Goal: Feedback & Contribution: Leave review/rating

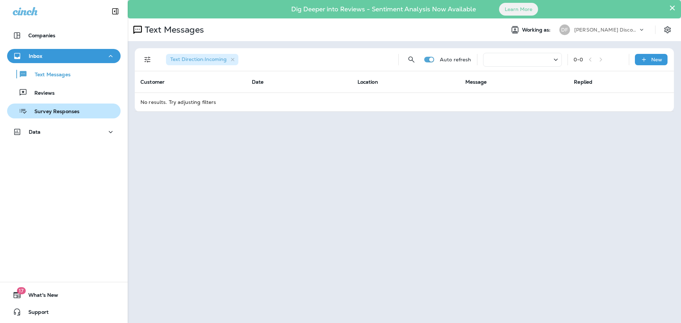
click at [47, 116] on div "Survey Responses" at bounding box center [44, 111] width 69 height 11
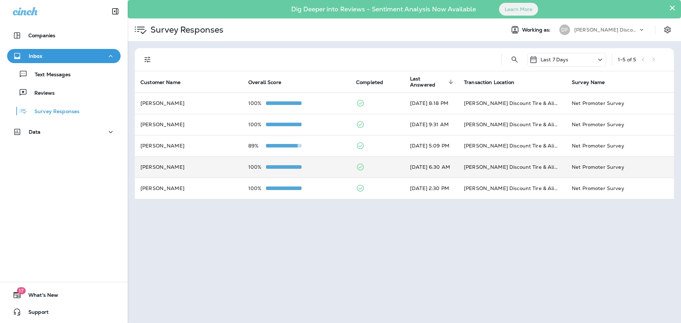
click at [277, 168] on div at bounding box center [283, 167] width 35 height 6
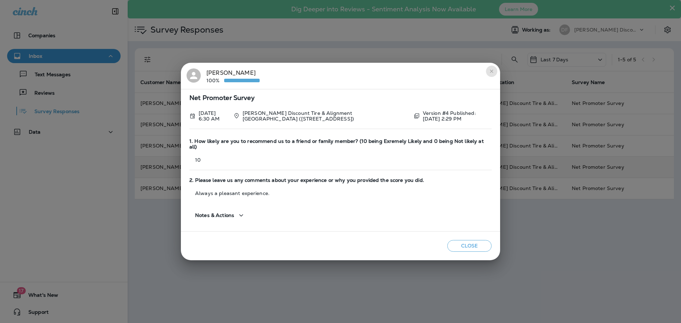
click at [491, 74] on icon "close" at bounding box center [492, 71] width 6 height 6
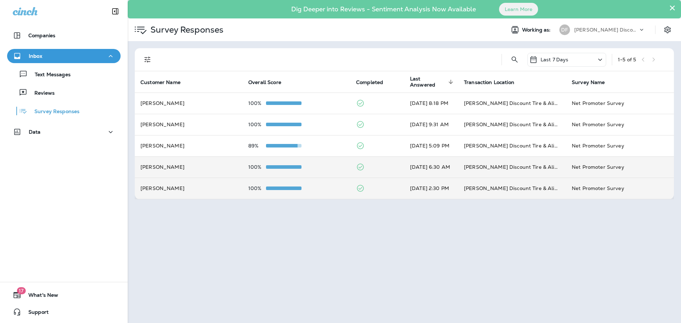
click at [289, 193] on td "100%" at bounding box center [296, 188] width 108 height 21
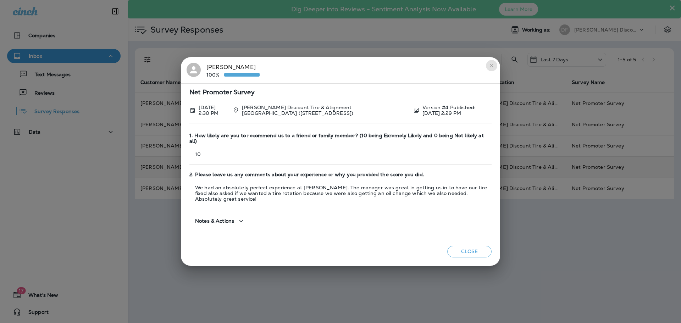
click at [491, 67] on icon "close" at bounding box center [492, 66] width 6 height 6
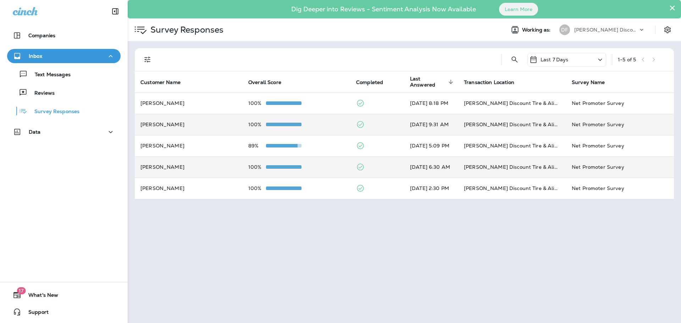
click at [306, 119] on td "100%" at bounding box center [296, 124] width 108 height 21
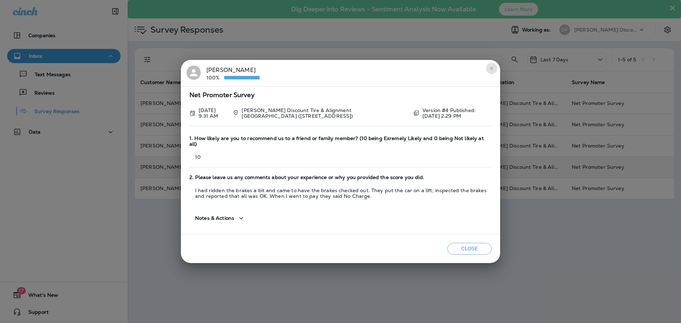
click at [492, 71] on icon "close" at bounding box center [492, 69] width 6 height 6
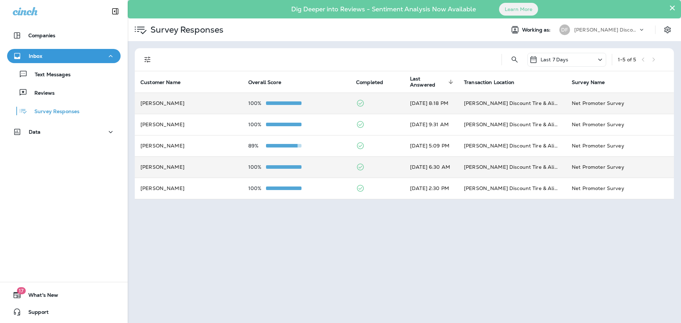
click at [270, 100] on td "100%" at bounding box center [296, 103] width 108 height 21
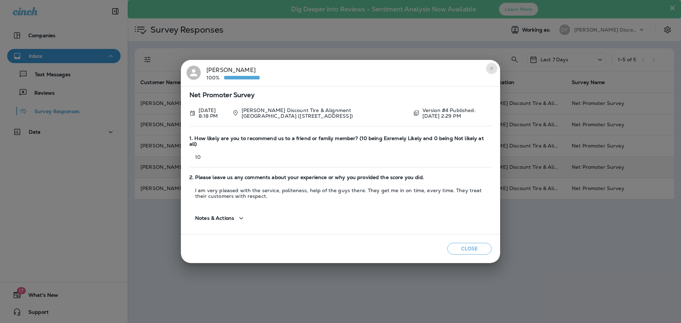
click at [493, 67] on button "close" at bounding box center [491, 68] width 11 height 11
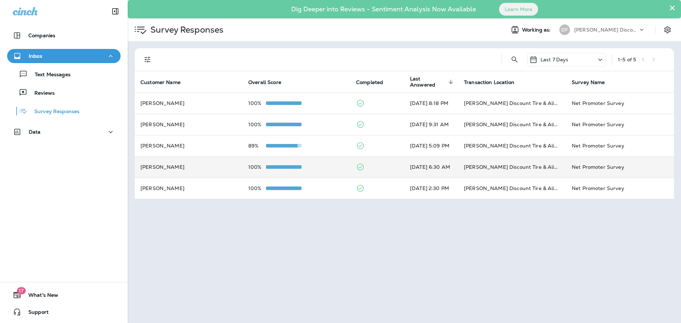
click at [559, 58] on p "Last 7 Days" at bounding box center [554, 60] width 28 height 6
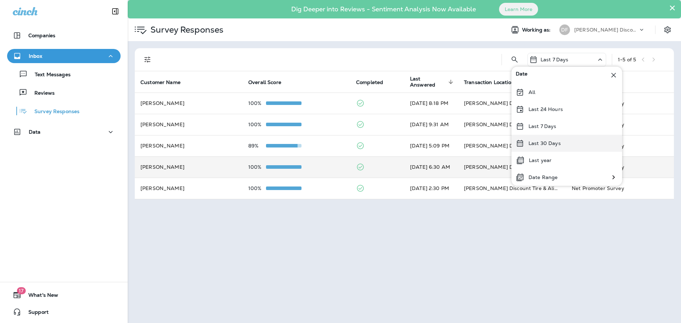
click at [552, 146] on div "Last 30 Days" at bounding box center [566, 143] width 111 height 17
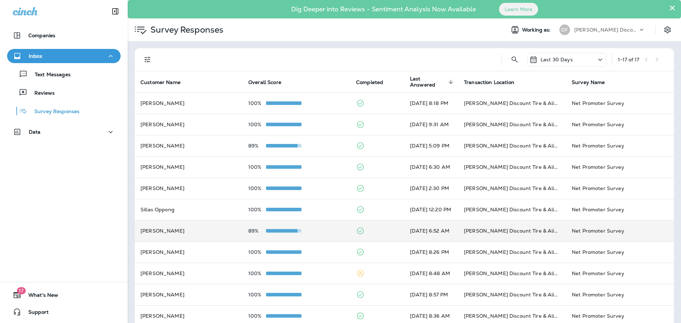
click at [266, 233] on div at bounding box center [283, 231] width 35 height 6
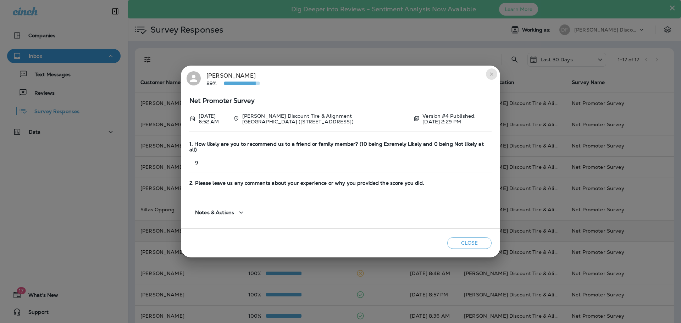
click at [491, 76] on icon "close" at bounding box center [492, 74] width 6 height 6
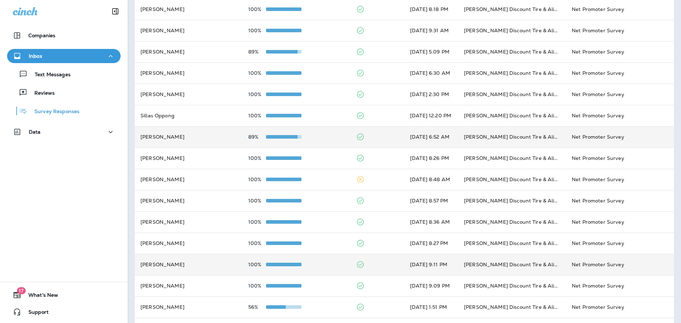
scroll to position [139, 0]
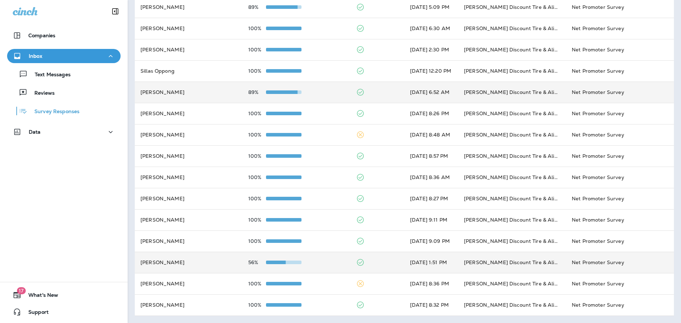
click at [273, 263] on span at bounding box center [267, 263] width 35 height 4
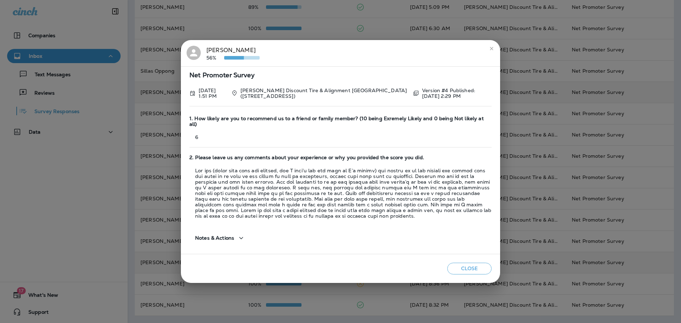
click at [490, 51] on icon "close" at bounding box center [492, 49] width 6 height 6
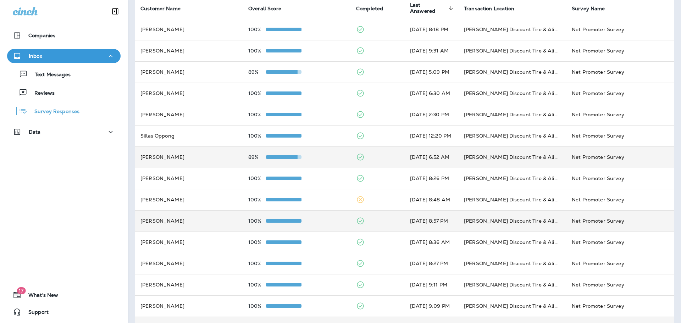
scroll to position [106, 0]
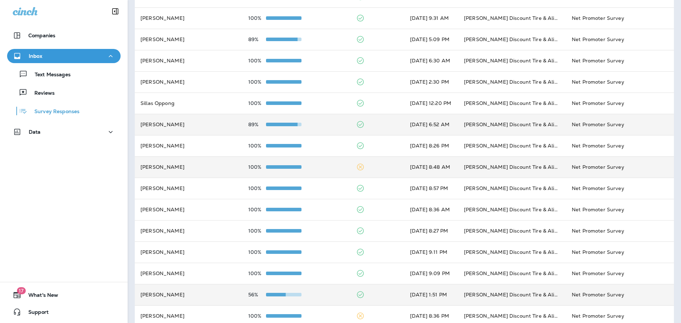
click at [356, 164] on icon at bounding box center [360, 167] width 9 height 9
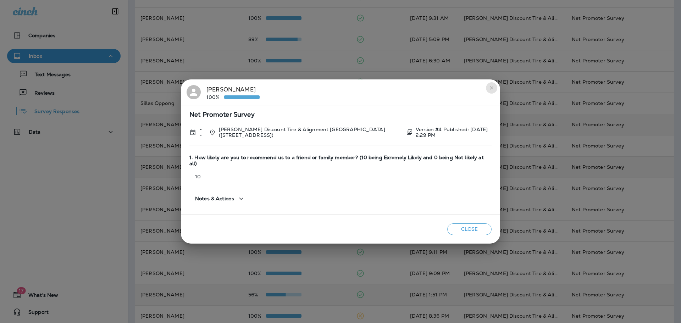
click at [492, 89] on icon "close" at bounding box center [491, 87] width 3 height 3
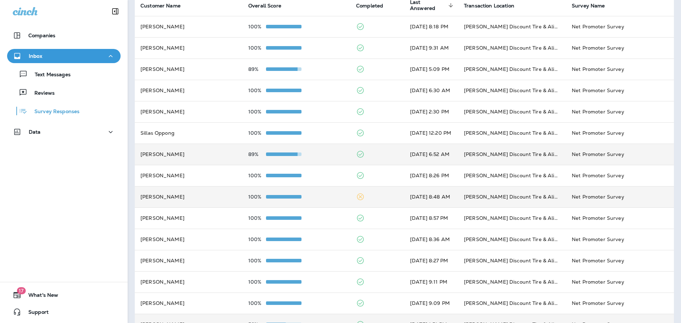
scroll to position [0, 0]
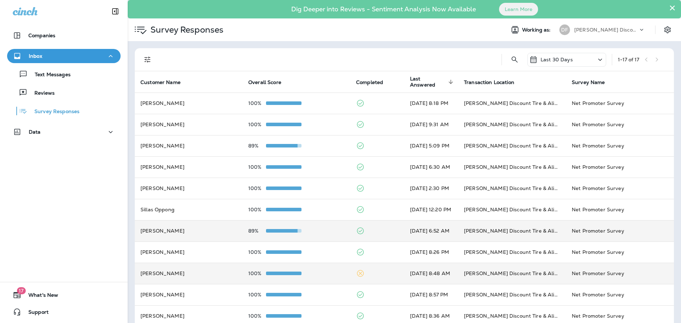
click at [569, 58] on div "Last 30 Days" at bounding box center [566, 60] width 79 height 14
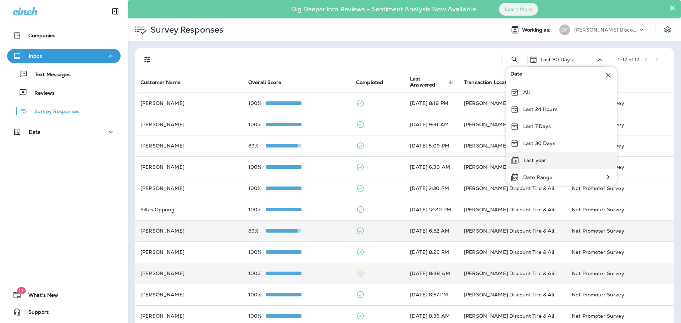
click at [556, 164] on div "Last year" at bounding box center [561, 160] width 111 height 17
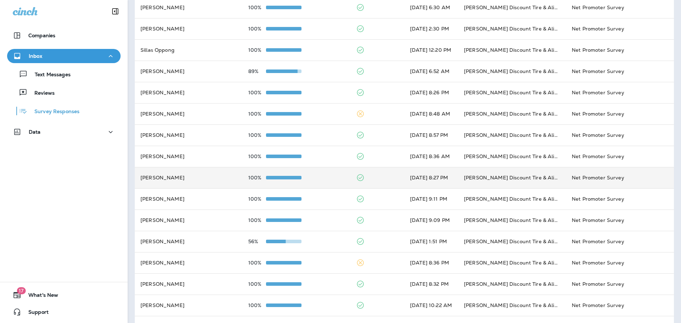
scroll to position [202, 0]
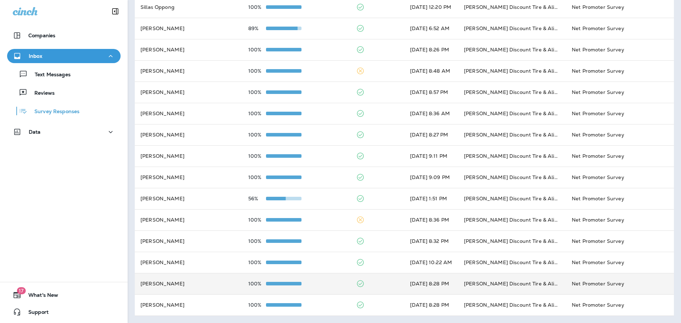
click at [297, 285] on div "100%" at bounding box center [296, 284] width 96 height 6
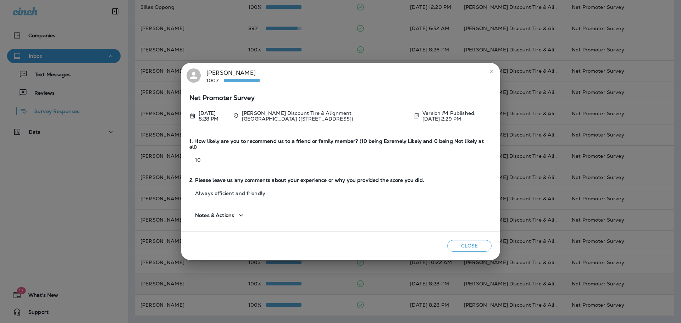
click at [492, 74] on icon "close" at bounding box center [492, 71] width 6 height 6
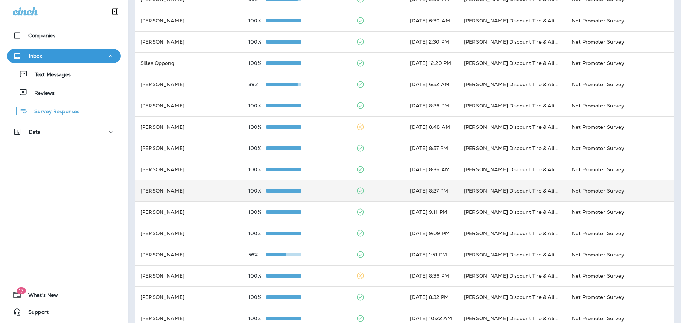
scroll to position [0, 0]
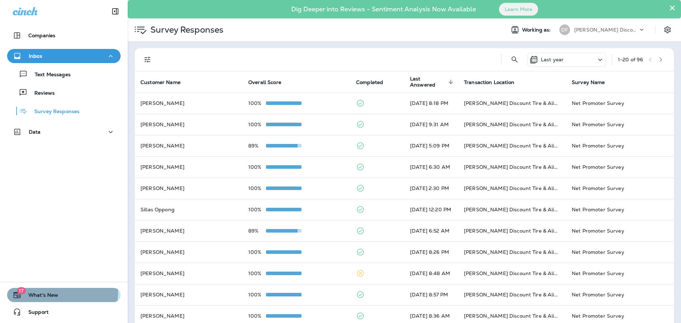
click at [34, 291] on div "17 What's New" at bounding box center [32, 295] width 51 height 9
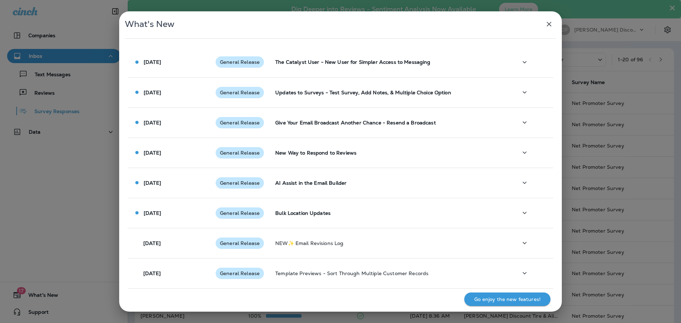
click at [547, 25] on icon "button" at bounding box center [549, 24] width 9 height 9
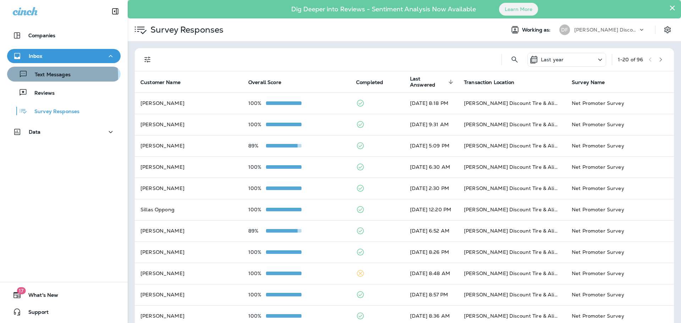
click at [44, 76] on p "Text Messages" at bounding box center [49, 75] width 43 height 7
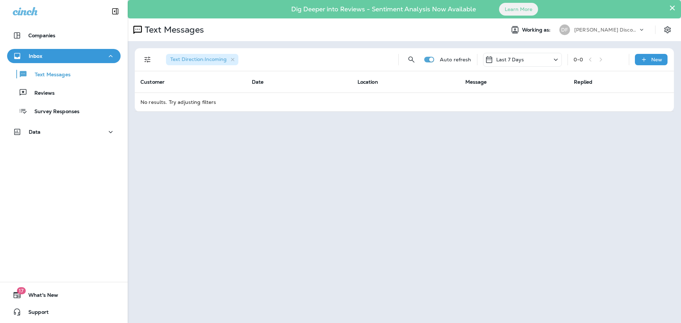
drag, startPoint x: 509, startPoint y: 56, endPoint x: 501, endPoint y: 60, distance: 9.1
click at [508, 56] on div "Last 7 Days" at bounding box center [504, 59] width 39 height 9
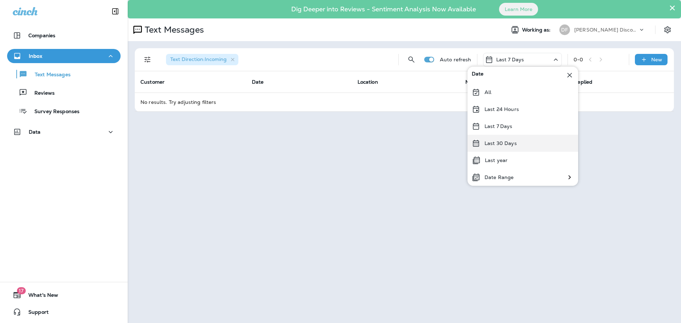
click at [498, 145] on p "Last 30 Days" at bounding box center [500, 143] width 32 height 6
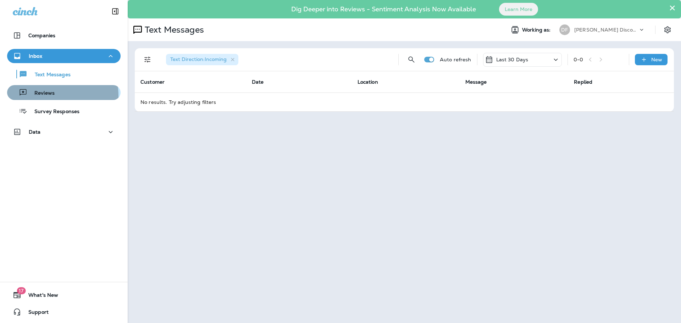
click at [46, 96] on p "Reviews" at bounding box center [40, 93] width 27 height 7
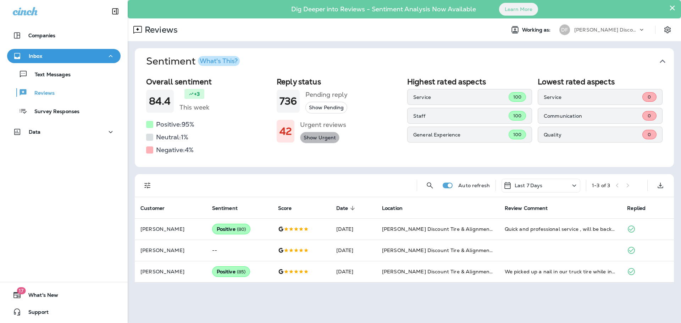
click at [315, 140] on button "Show Urgent" at bounding box center [319, 138] width 39 height 12
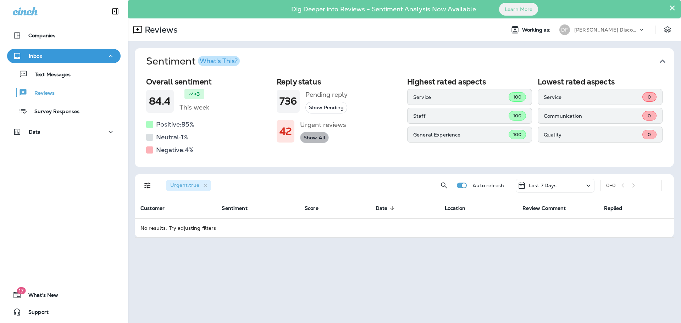
click at [313, 141] on button "Show All" at bounding box center [314, 138] width 29 height 12
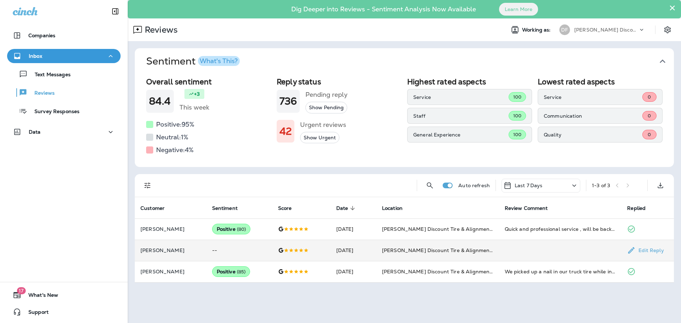
click at [167, 252] on p "[PERSON_NAME]" at bounding box center [170, 250] width 60 height 6
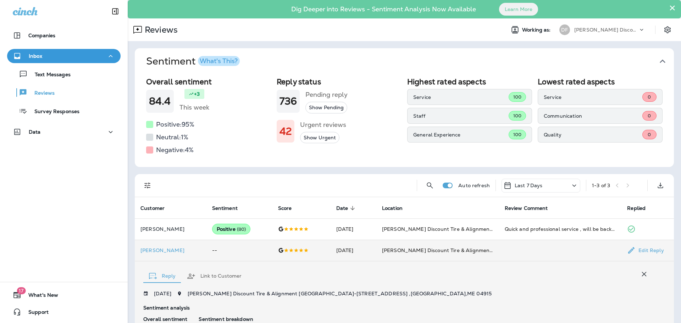
scroll to position [145, 0]
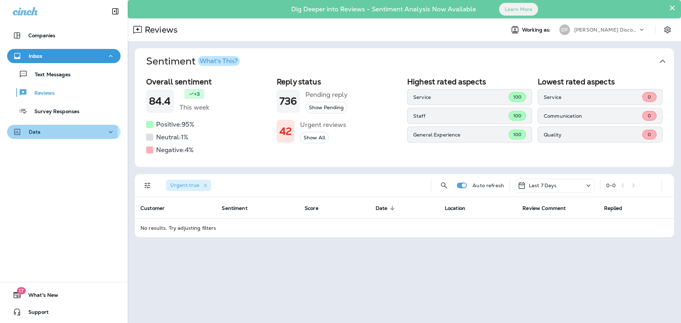
click at [39, 132] on p "Data" at bounding box center [35, 132] width 12 height 6
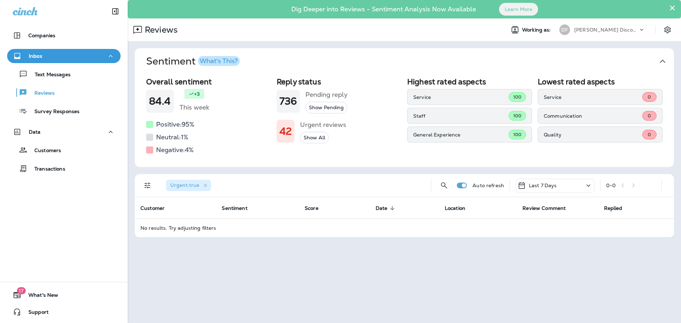
drag, startPoint x: 173, startPoint y: 78, endPoint x: 178, endPoint y: 77, distance: 4.6
click at [177, 77] on h2 "Overall sentiment" at bounding box center [208, 81] width 125 height 9
click at [214, 61] on div "What's This?" at bounding box center [219, 61] width 38 height 6
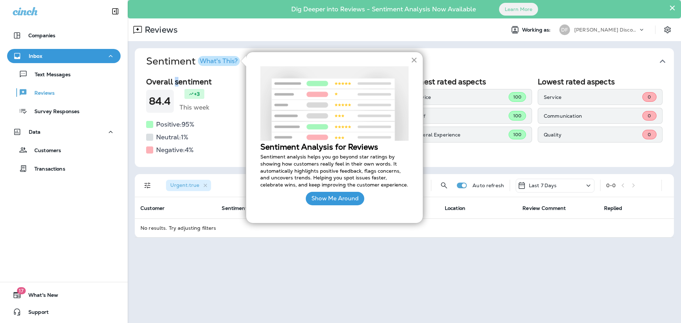
click at [412, 59] on button "×" at bounding box center [414, 59] width 7 height 11
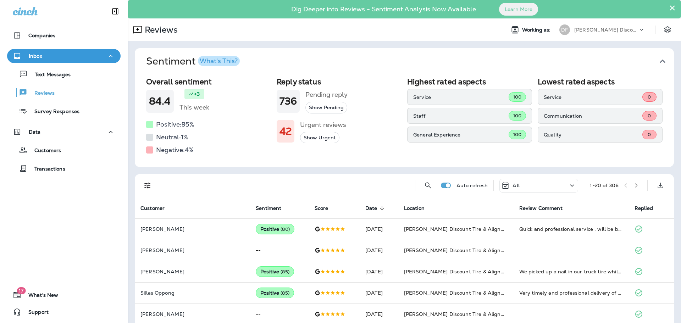
click at [193, 96] on div "+3" at bounding box center [194, 94] width 20 height 10
click at [150, 151] on div at bounding box center [149, 149] width 7 height 7
click at [168, 152] on h5 "Negative: 4 %" at bounding box center [175, 149] width 38 height 11
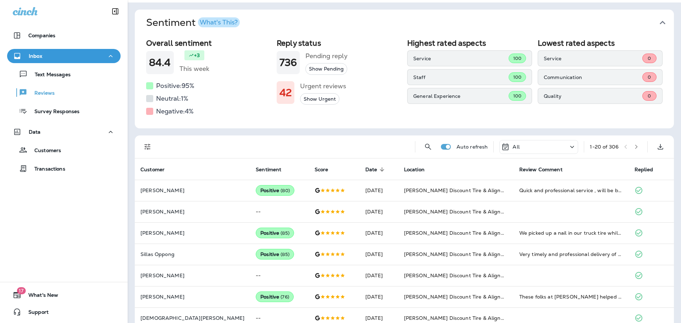
scroll to position [106, 0]
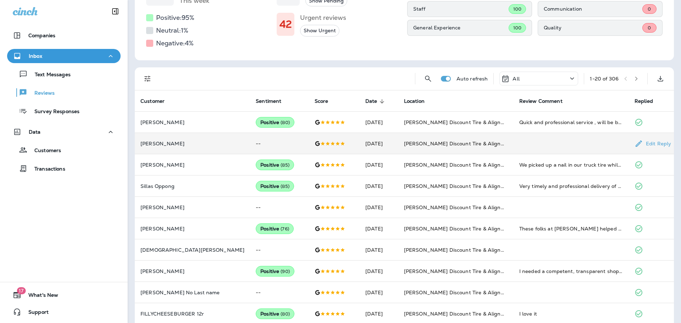
click at [160, 145] on p "[PERSON_NAME]" at bounding box center [192, 144] width 104 height 6
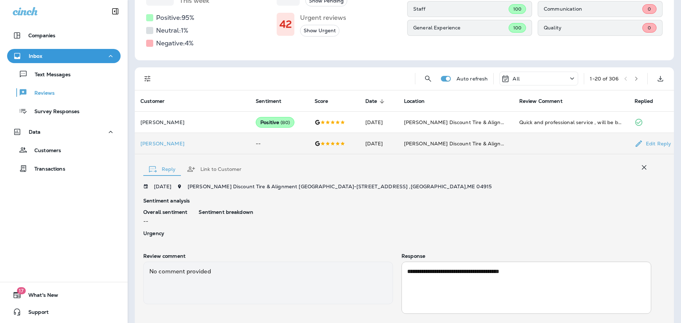
scroll to position [144, 0]
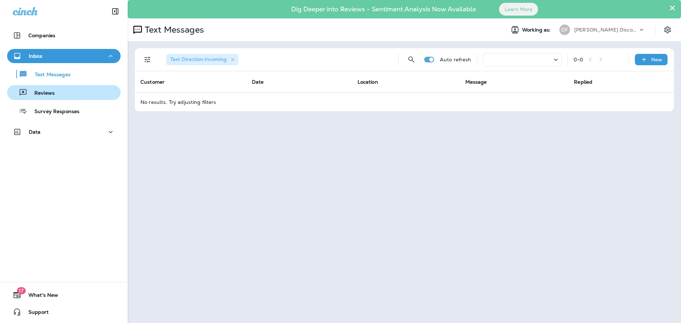
click at [46, 90] on p "Reviews" at bounding box center [40, 93] width 27 height 7
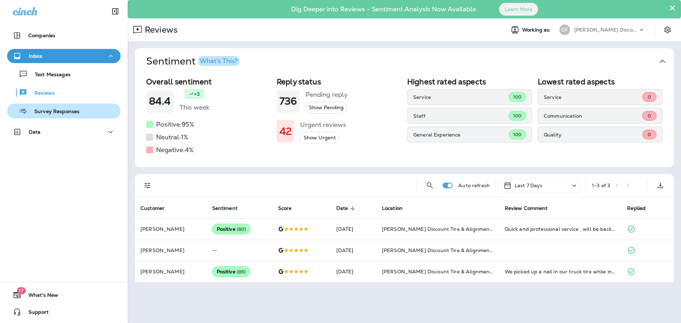
click at [52, 113] on p "Survey Responses" at bounding box center [53, 111] width 52 height 7
